Goal: Communication & Community: Answer question/provide support

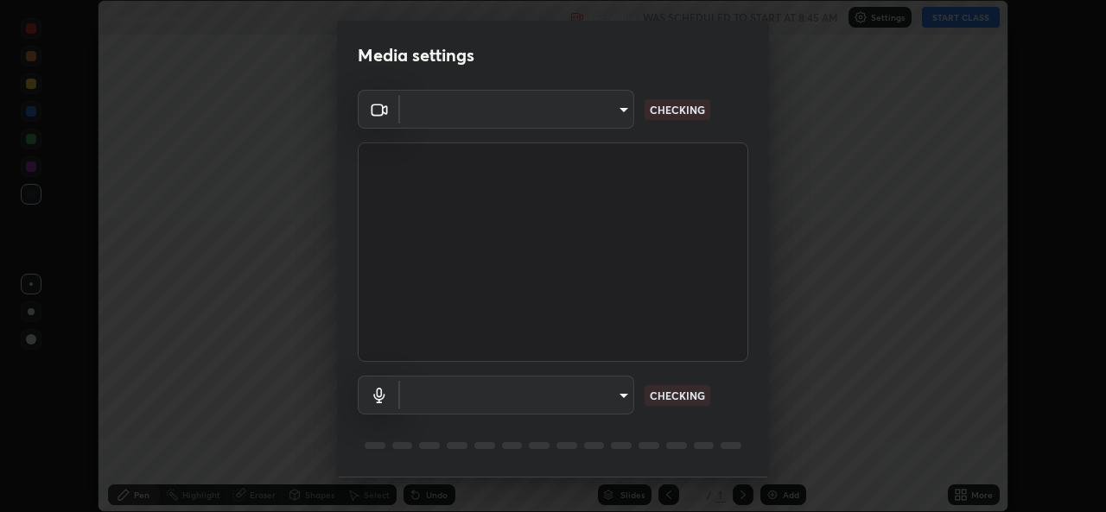
scroll to position [512, 1105]
type input "ef33830f0056553a2f3f2c3f04fb20de188a96123d510d2c3b04342cdf1e2d12"
type input "default"
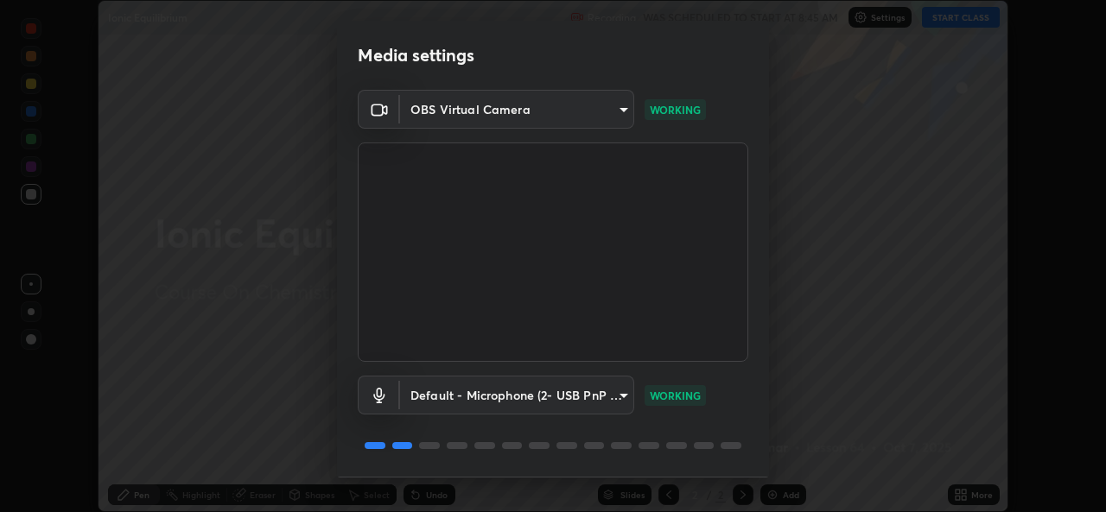
scroll to position [54, 0]
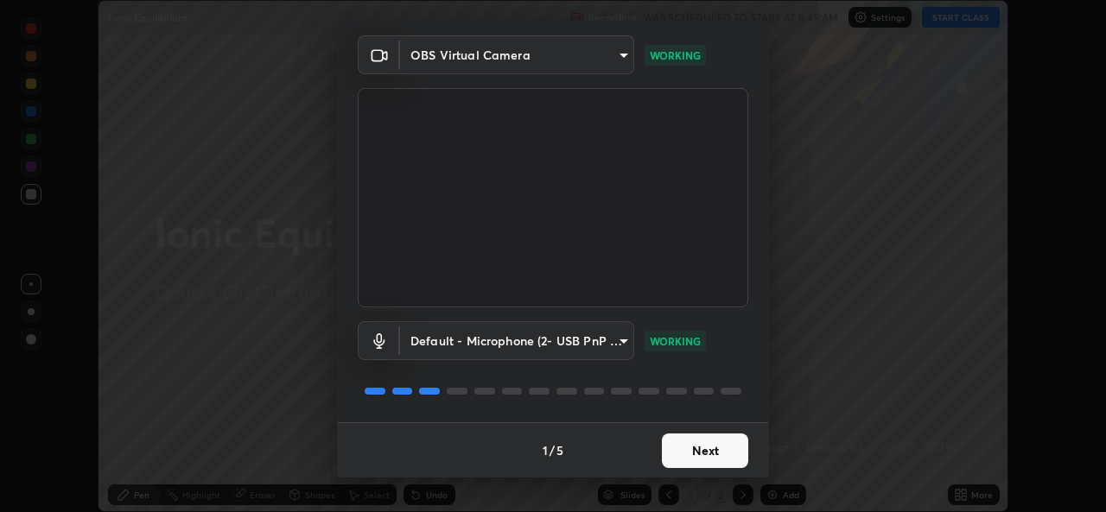
click at [721, 447] on button "Next" at bounding box center [705, 451] width 86 height 35
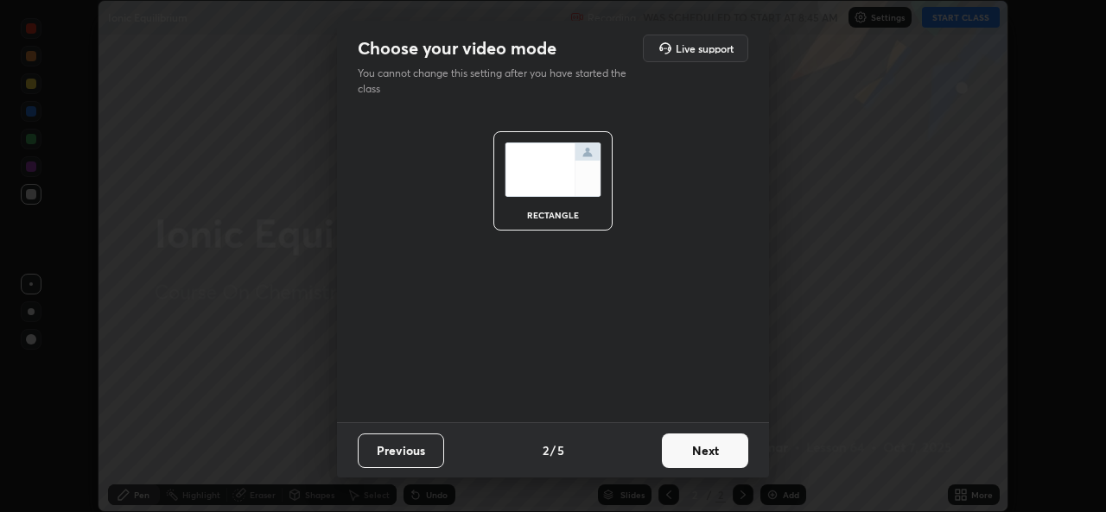
scroll to position [0, 0]
click at [723, 449] on button "Next" at bounding box center [705, 451] width 86 height 35
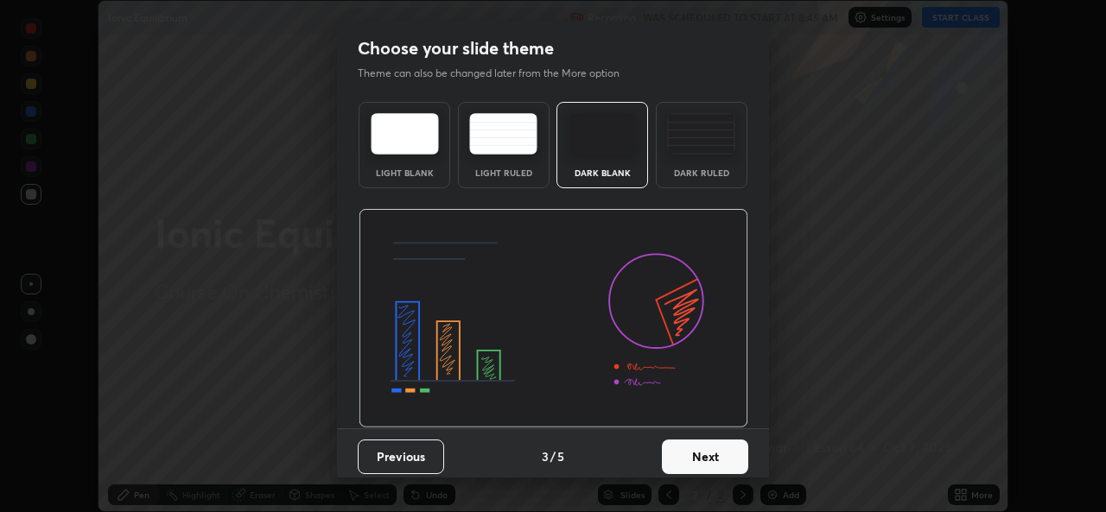
click at [727, 451] on button "Next" at bounding box center [705, 457] width 86 height 35
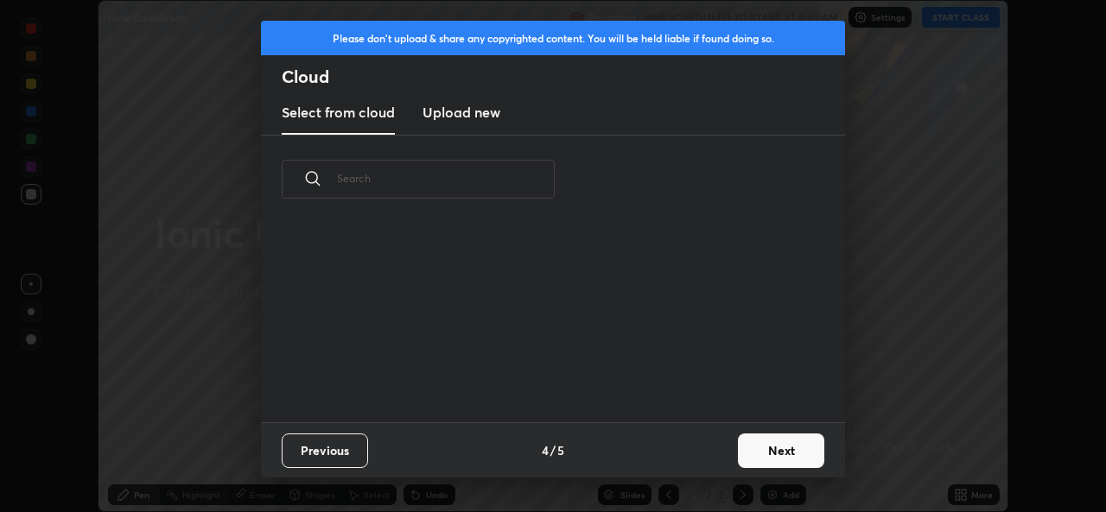
click at [738, 451] on button "Next" at bounding box center [781, 451] width 86 height 35
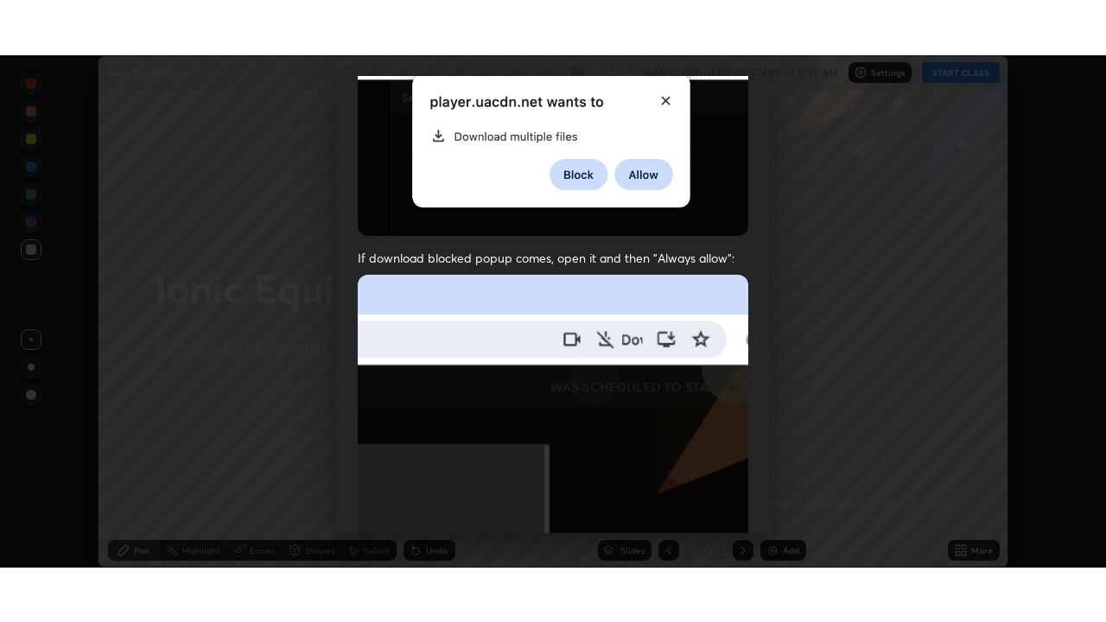
scroll to position [407, 0]
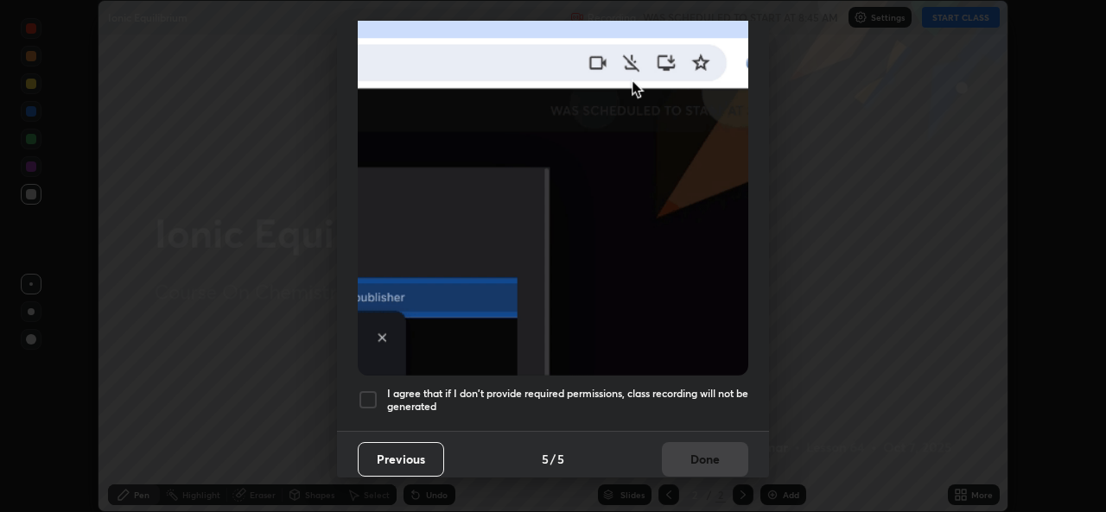
click at [365, 390] on div at bounding box center [368, 400] width 21 height 21
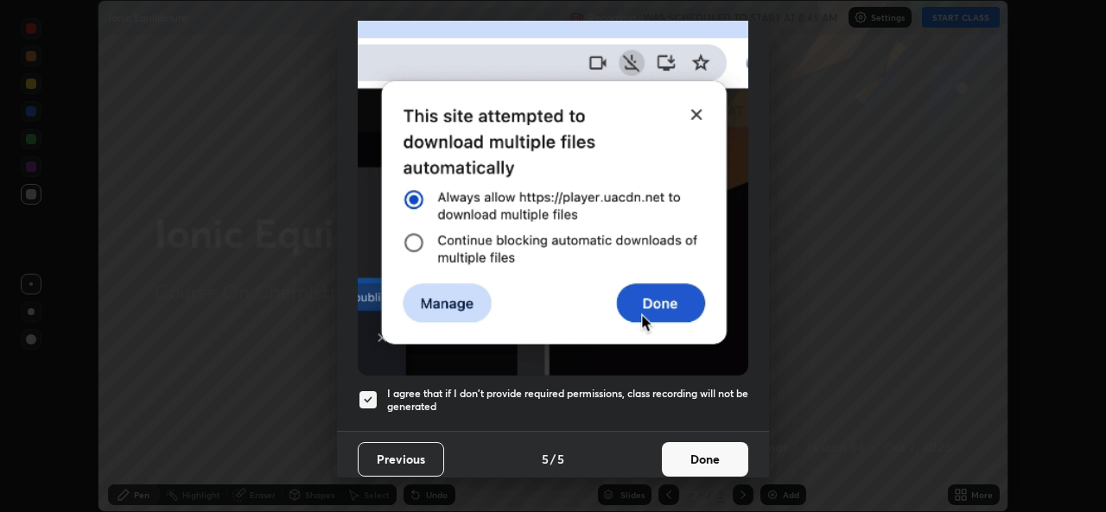
click at [698, 446] on button "Done" at bounding box center [705, 459] width 86 height 35
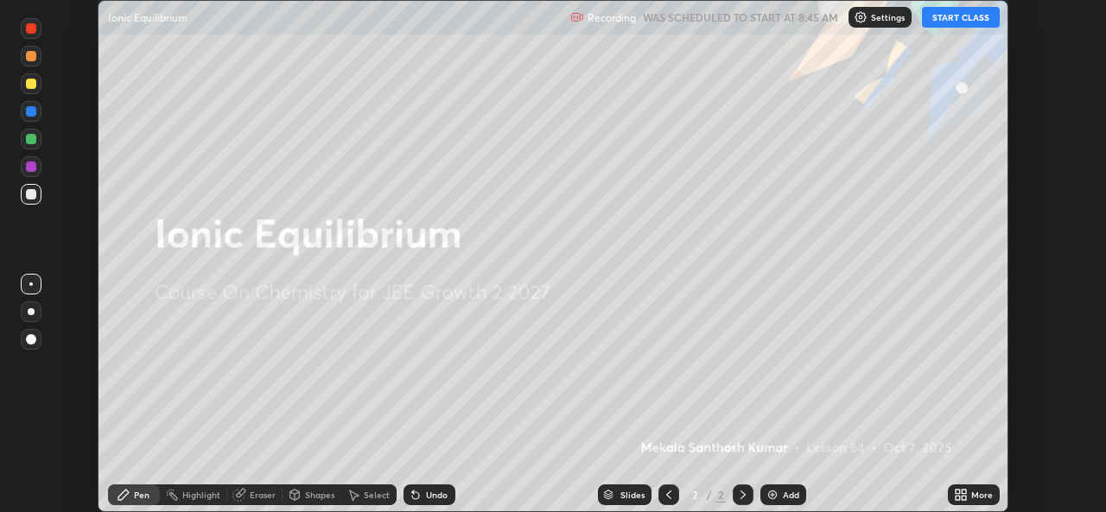
click at [966, 23] on button "START CLASS" at bounding box center [961, 17] width 78 height 21
click at [976, 499] on div "More" at bounding box center [982, 495] width 22 height 9
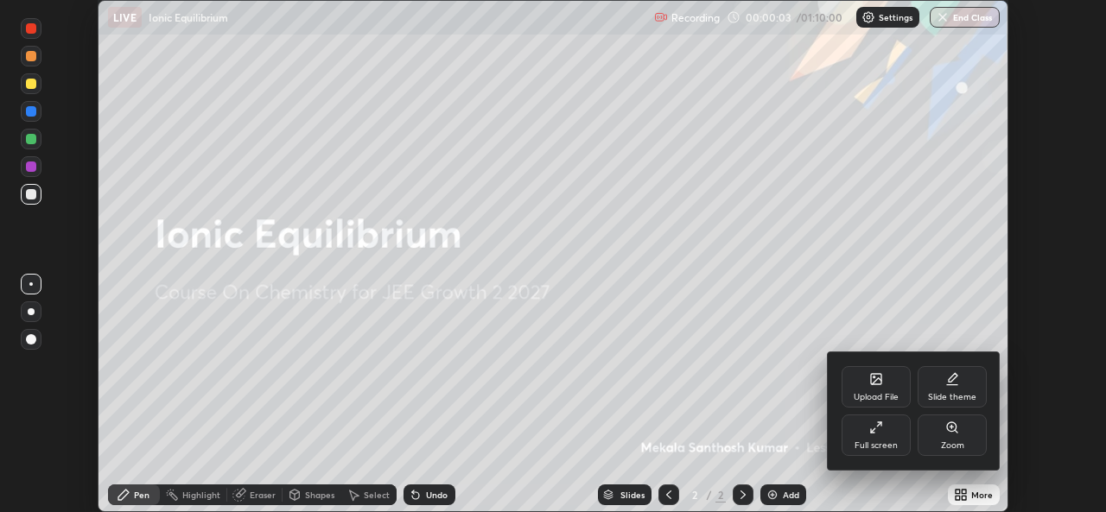
click at [872, 437] on div "Full screen" at bounding box center [875, 435] width 69 height 41
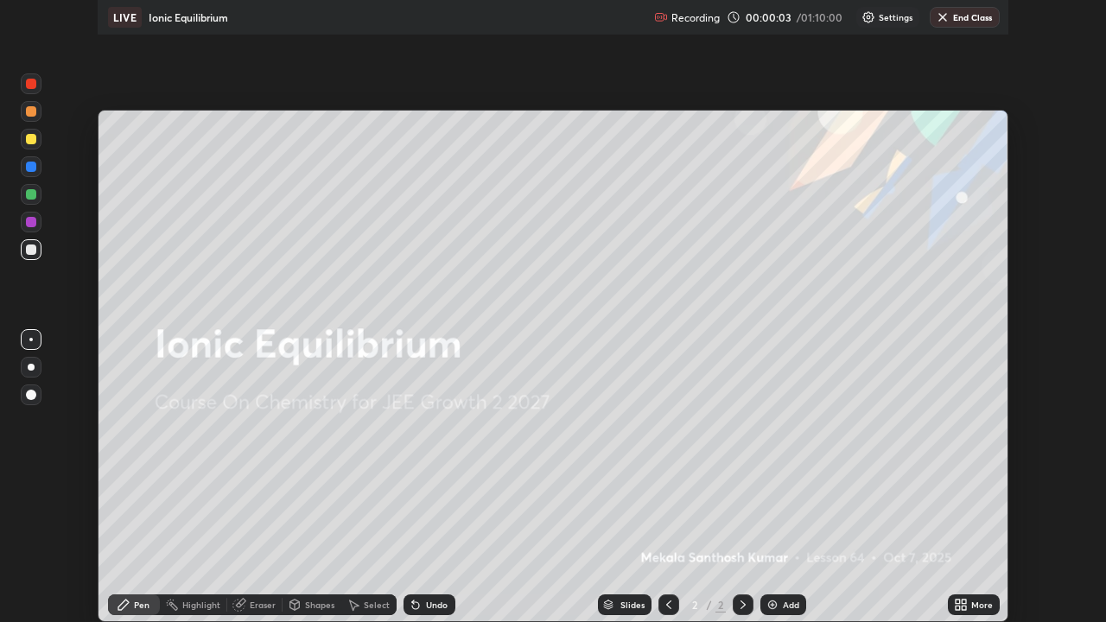
scroll to position [622, 1106]
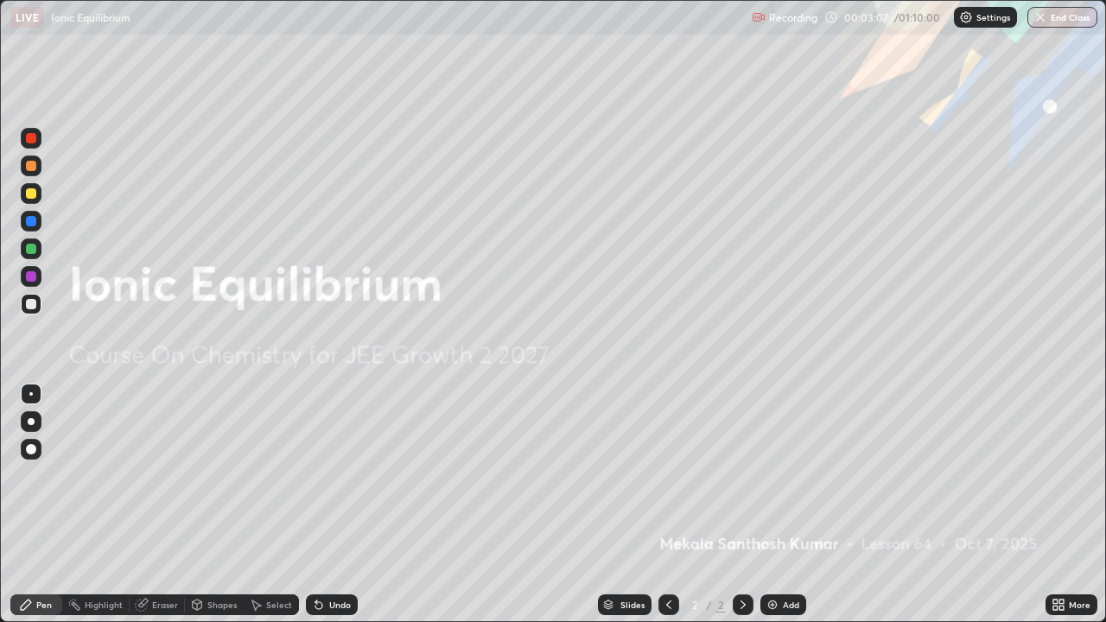
click at [778, 511] on div "Add" at bounding box center [783, 604] width 46 height 21
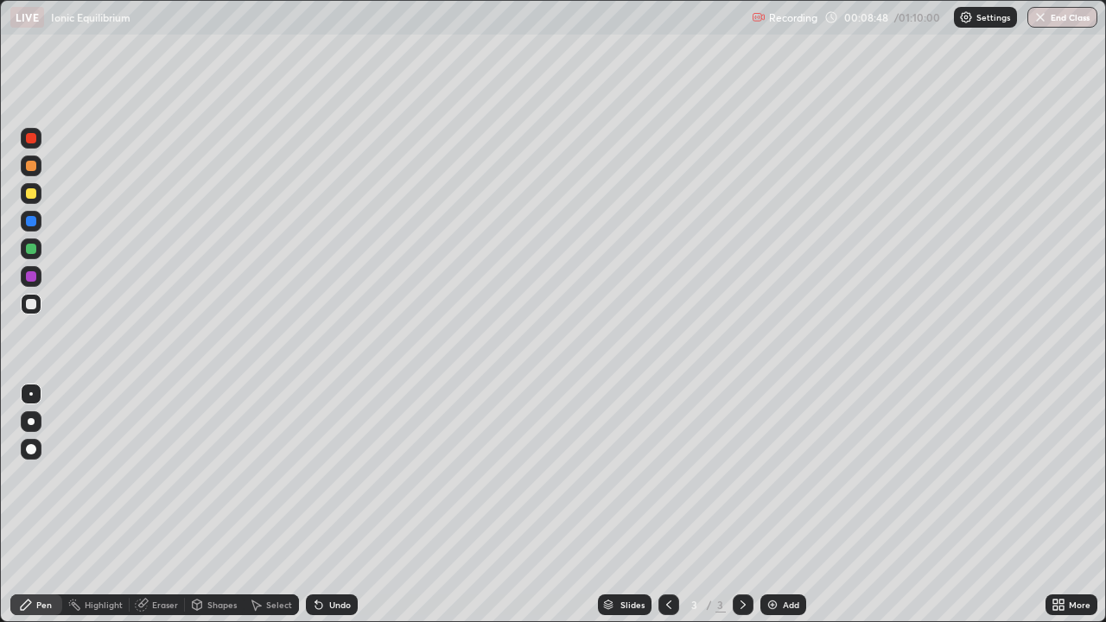
click at [34, 168] on div at bounding box center [31, 166] width 10 height 10
click at [774, 511] on img at bounding box center [772, 605] width 14 height 14
click at [668, 511] on icon at bounding box center [668, 604] width 5 height 9
click at [732, 511] on div at bounding box center [742, 604] width 21 height 21
click at [667, 511] on icon at bounding box center [669, 605] width 14 height 14
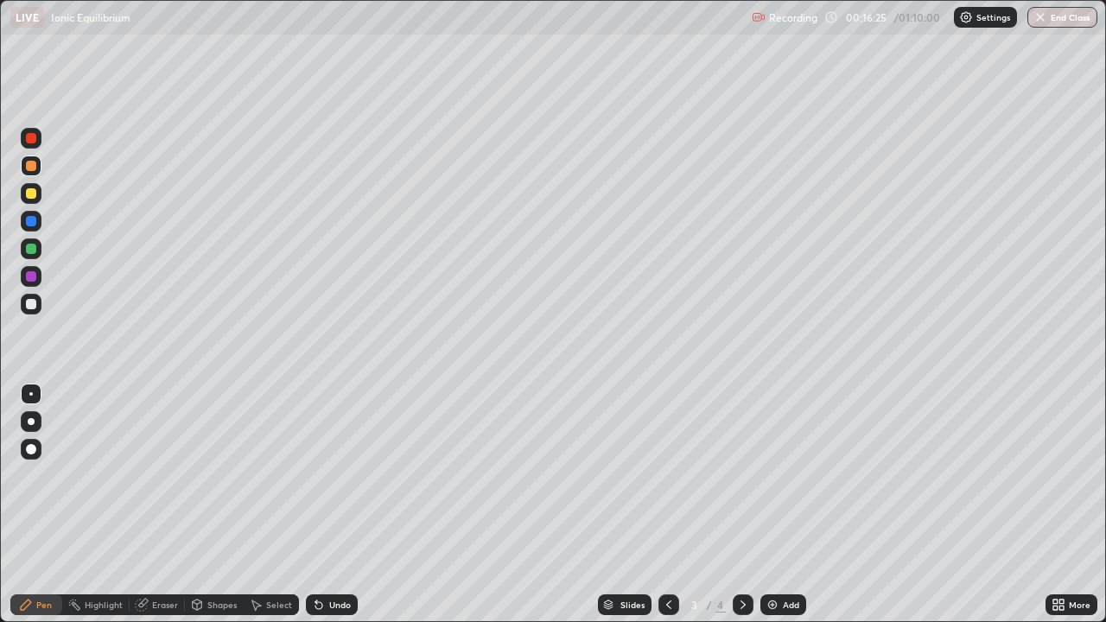
click at [741, 511] on icon at bounding box center [743, 605] width 14 height 14
click at [30, 305] on div at bounding box center [31, 304] width 10 height 10
click at [780, 511] on div "Add" at bounding box center [783, 604] width 46 height 21
click at [316, 511] on icon at bounding box center [318, 605] width 7 height 7
click at [34, 166] on div at bounding box center [31, 166] width 10 height 10
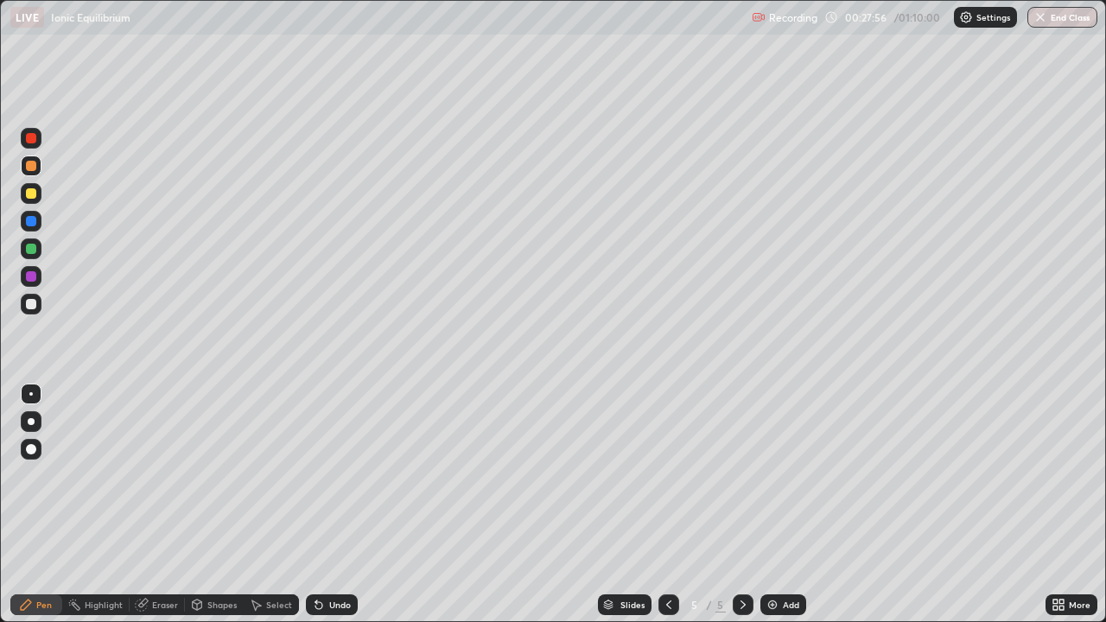
click at [35, 143] on div at bounding box center [31, 138] width 21 height 21
click at [770, 511] on img at bounding box center [772, 605] width 14 height 14
click at [668, 511] on icon at bounding box center [668, 604] width 5 height 9
click at [741, 511] on icon at bounding box center [743, 605] width 14 height 14
click at [33, 248] on div at bounding box center [31, 249] width 10 height 10
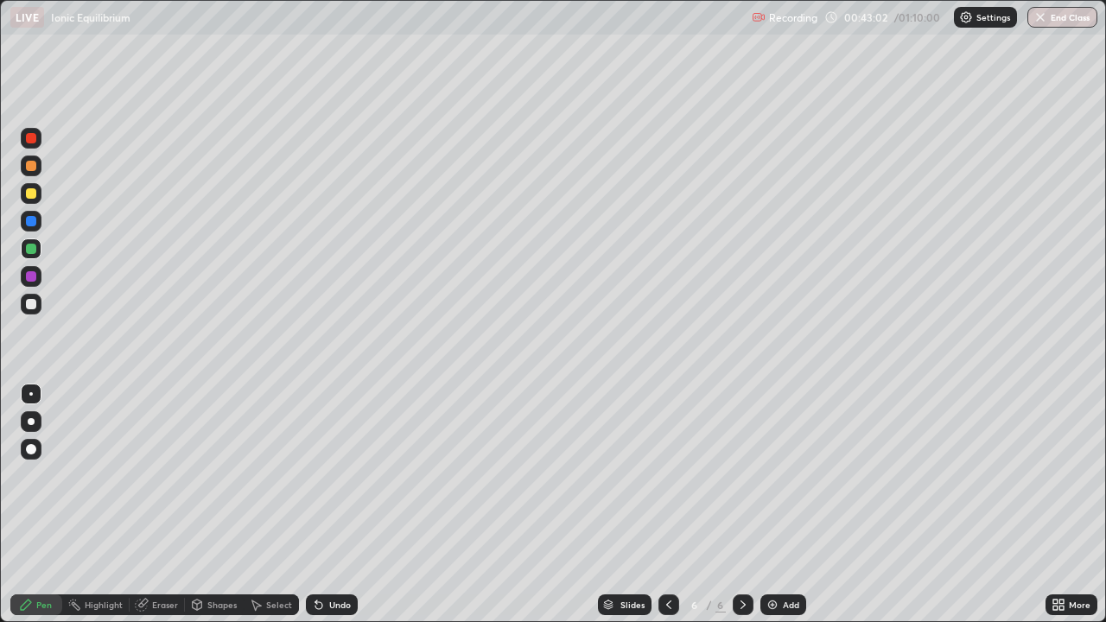
click at [776, 511] on img at bounding box center [772, 605] width 14 height 14
click at [161, 511] on div "Eraser" at bounding box center [165, 604] width 26 height 9
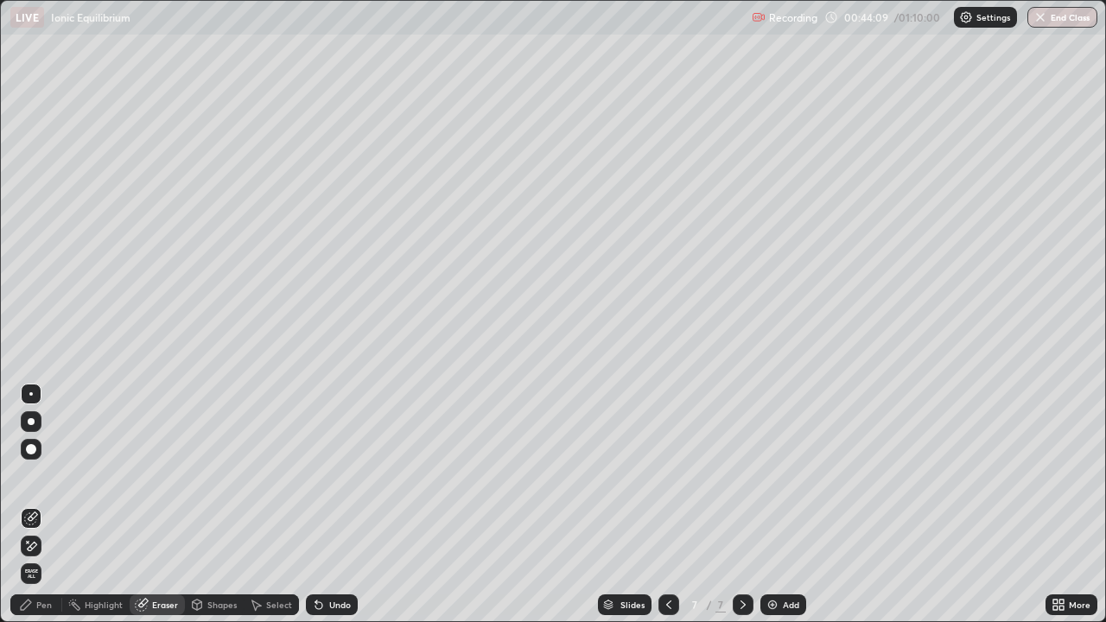
click at [47, 511] on div "Pen" at bounding box center [44, 604] width 16 height 9
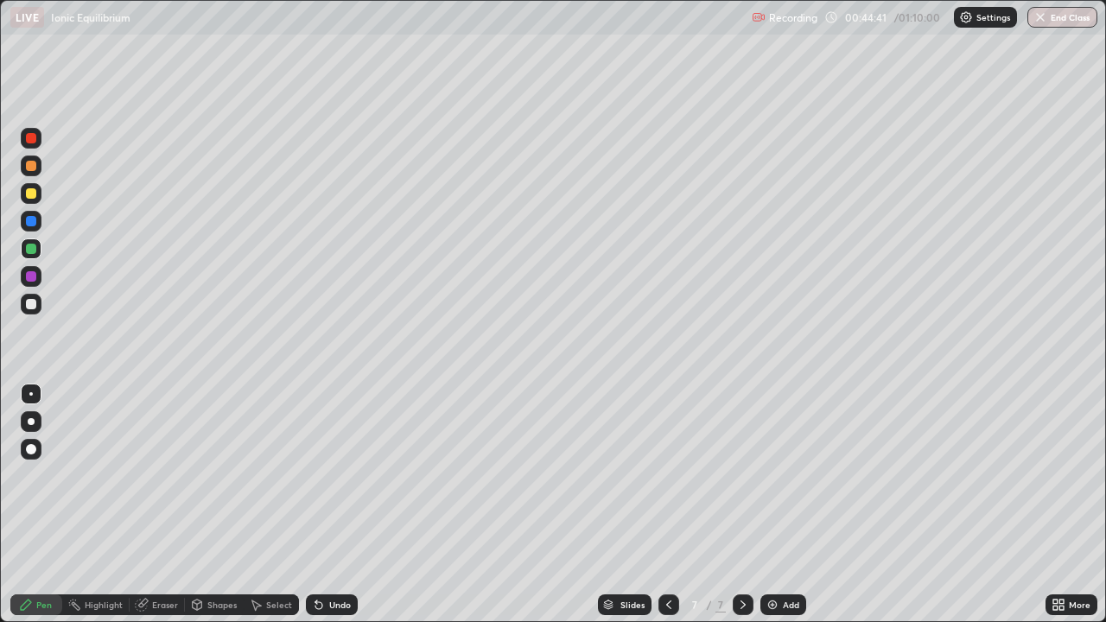
click at [667, 511] on icon at bounding box center [669, 605] width 14 height 14
click at [736, 511] on div at bounding box center [742, 604] width 21 height 21
click at [667, 511] on icon at bounding box center [669, 605] width 14 height 14
click at [742, 511] on div at bounding box center [742, 604] width 21 height 21
click at [31, 300] on div at bounding box center [31, 304] width 10 height 10
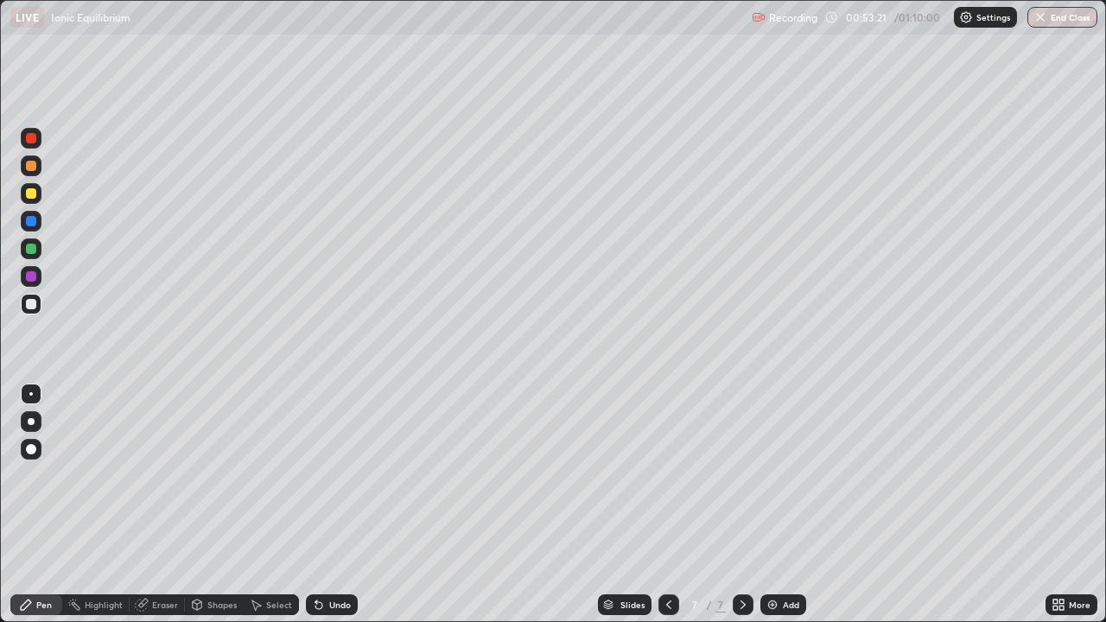
click at [859, 511] on div "Slides 7 / 7 Add" at bounding box center [701, 604] width 687 height 35
click at [778, 511] on div "Add" at bounding box center [783, 604] width 46 height 21
click at [667, 511] on icon at bounding box center [669, 605] width 14 height 14
click at [743, 511] on icon at bounding box center [743, 605] width 14 height 14
click at [667, 511] on icon at bounding box center [669, 605] width 14 height 14
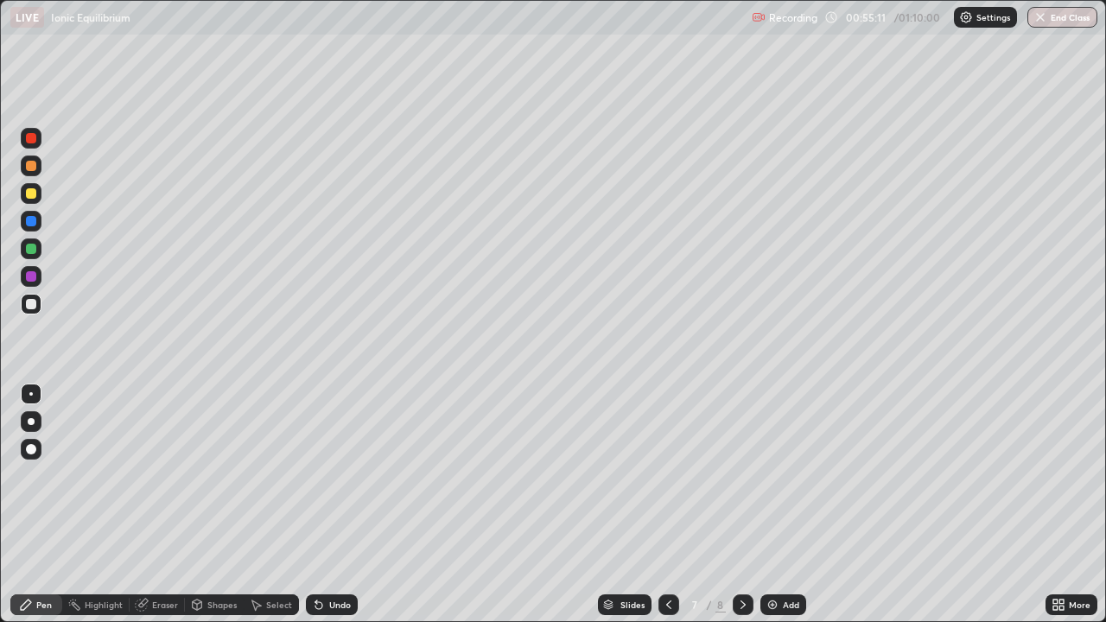
click at [743, 511] on icon at bounding box center [743, 605] width 14 height 14
click at [667, 511] on icon at bounding box center [669, 605] width 14 height 14
click at [739, 511] on icon at bounding box center [743, 605] width 14 height 14
click at [165, 511] on div "Eraser" at bounding box center [165, 604] width 26 height 9
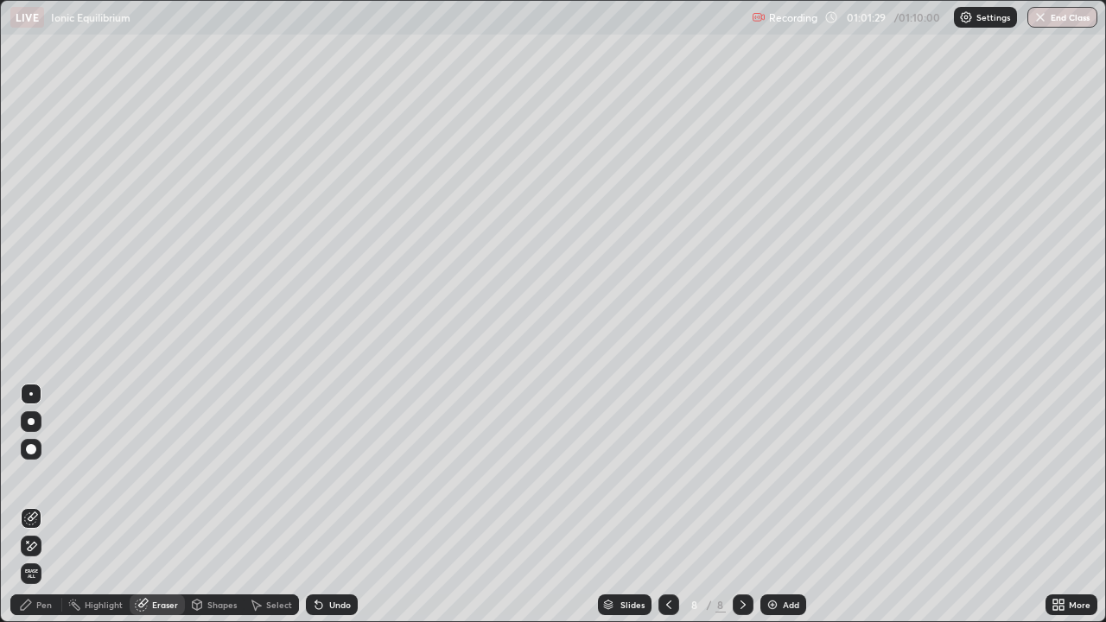
click at [43, 511] on div "Pen" at bounding box center [44, 604] width 16 height 9
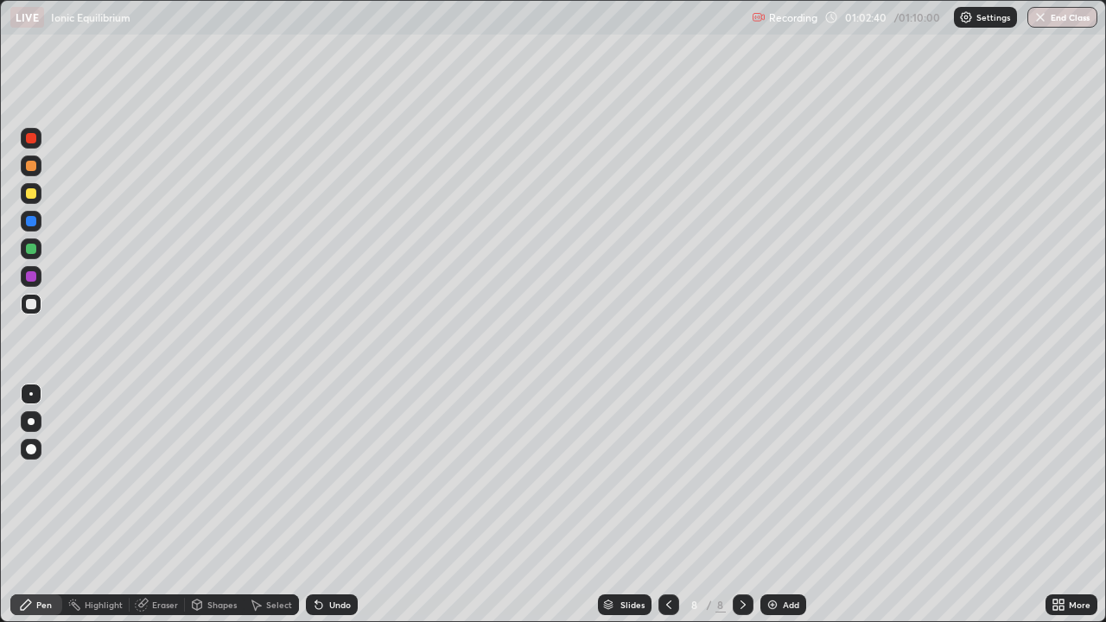
click at [29, 163] on div at bounding box center [31, 166] width 10 height 10
click at [25, 194] on div at bounding box center [31, 193] width 21 height 21
click at [801, 511] on div "Add" at bounding box center [783, 604] width 46 height 21
click at [667, 511] on icon at bounding box center [669, 605] width 14 height 14
click at [837, 511] on div "Slides 8 / 9 Add" at bounding box center [701, 604] width 687 height 35
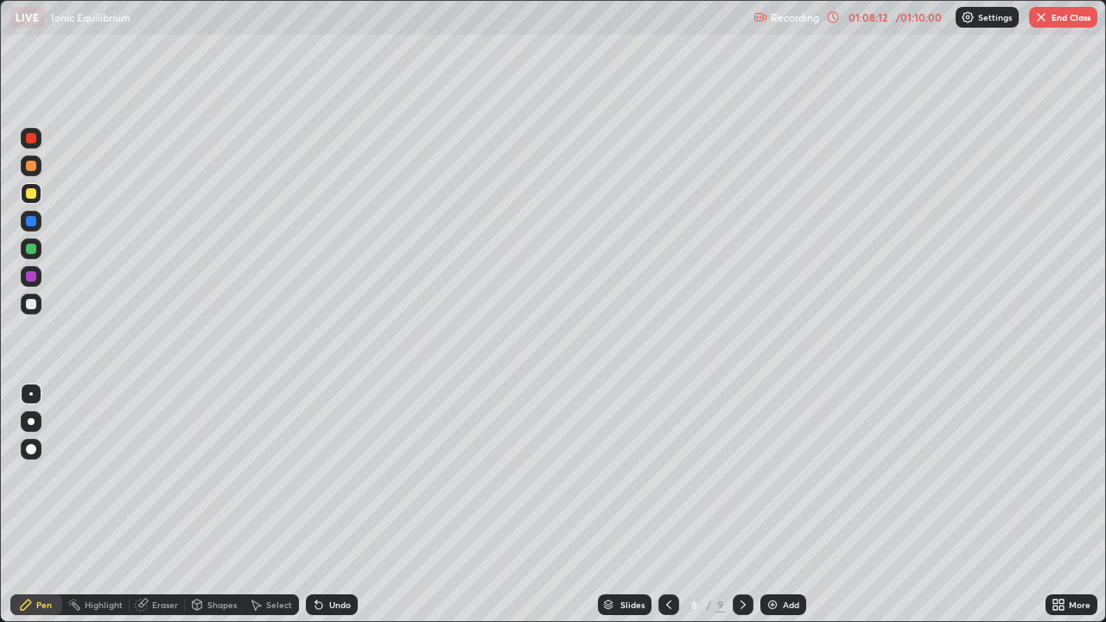
click at [845, 511] on div "Slides 8 / 9 Add" at bounding box center [701, 604] width 687 height 35
click at [1080, 18] on button "End Class" at bounding box center [1063, 17] width 68 height 21
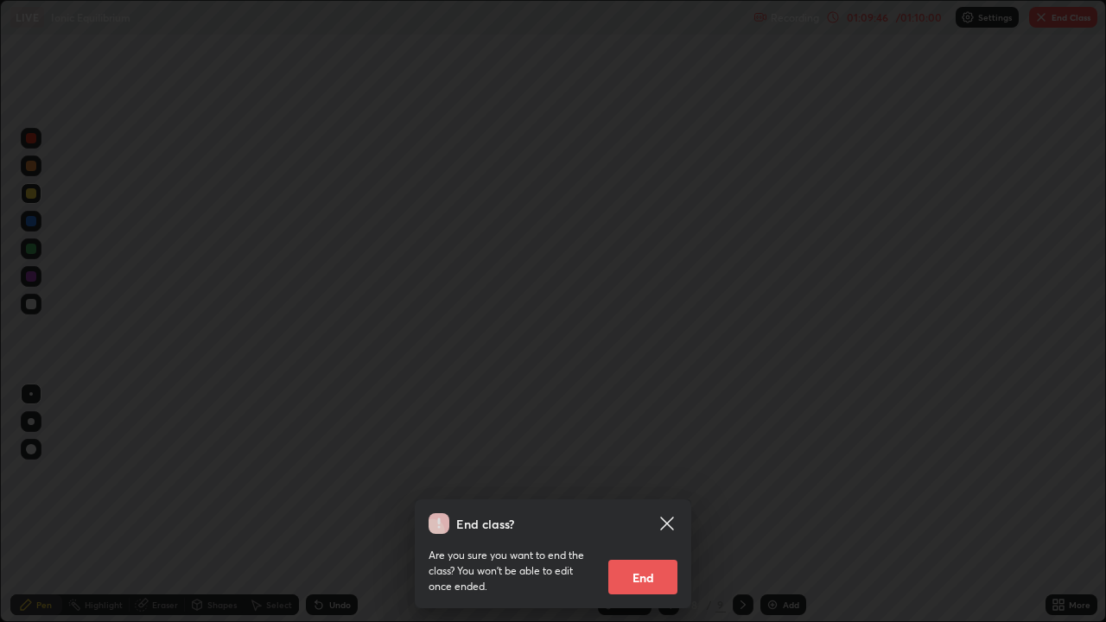
click at [664, 511] on button "End" at bounding box center [642, 577] width 69 height 35
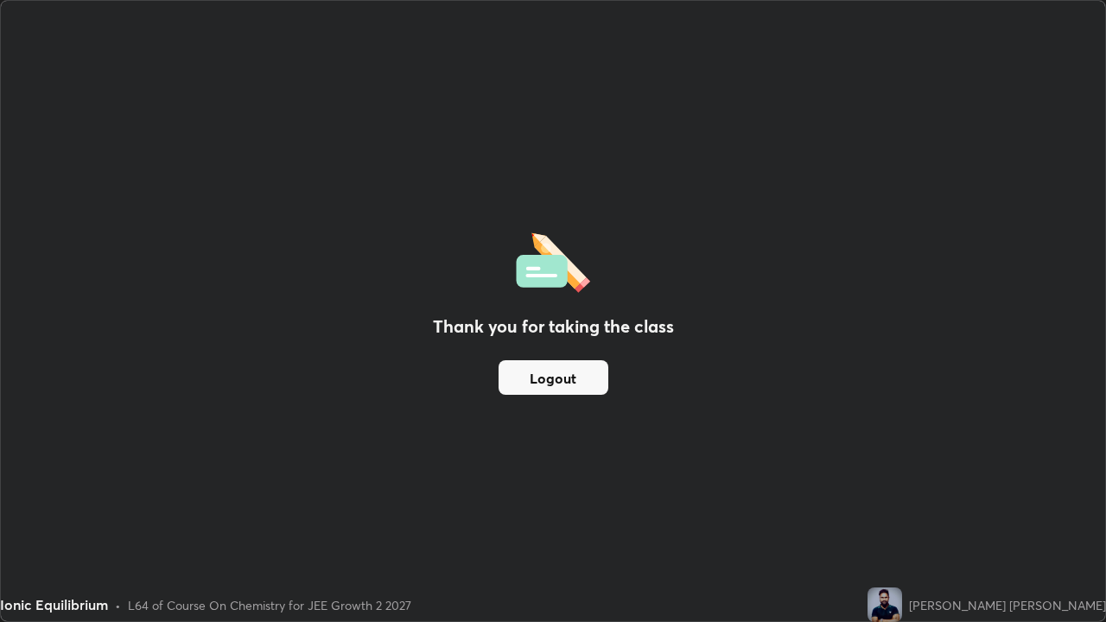
click at [586, 377] on button "Logout" at bounding box center [553, 377] width 110 height 35
